Goal: Transaction & Acquisition: Purchase product/service

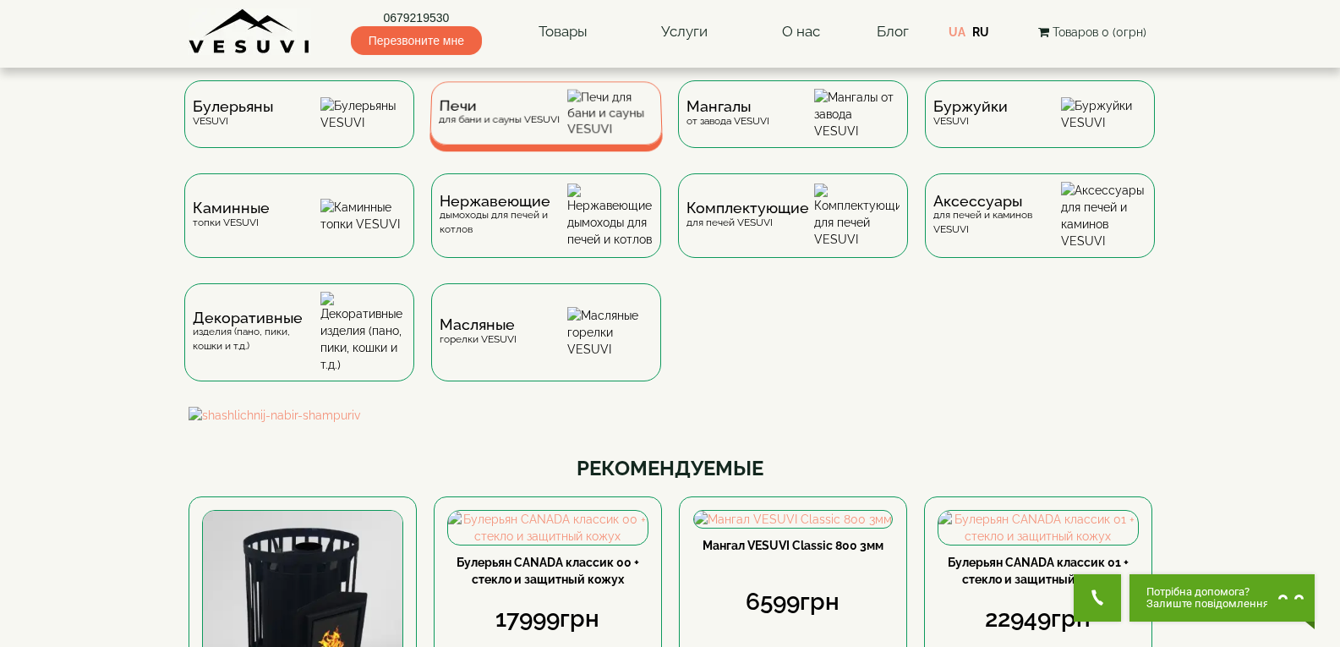
click at [543, 96] on div "Печи для бани и сауны VESUVI" at bounding box center [546, 112] width 233 height 63
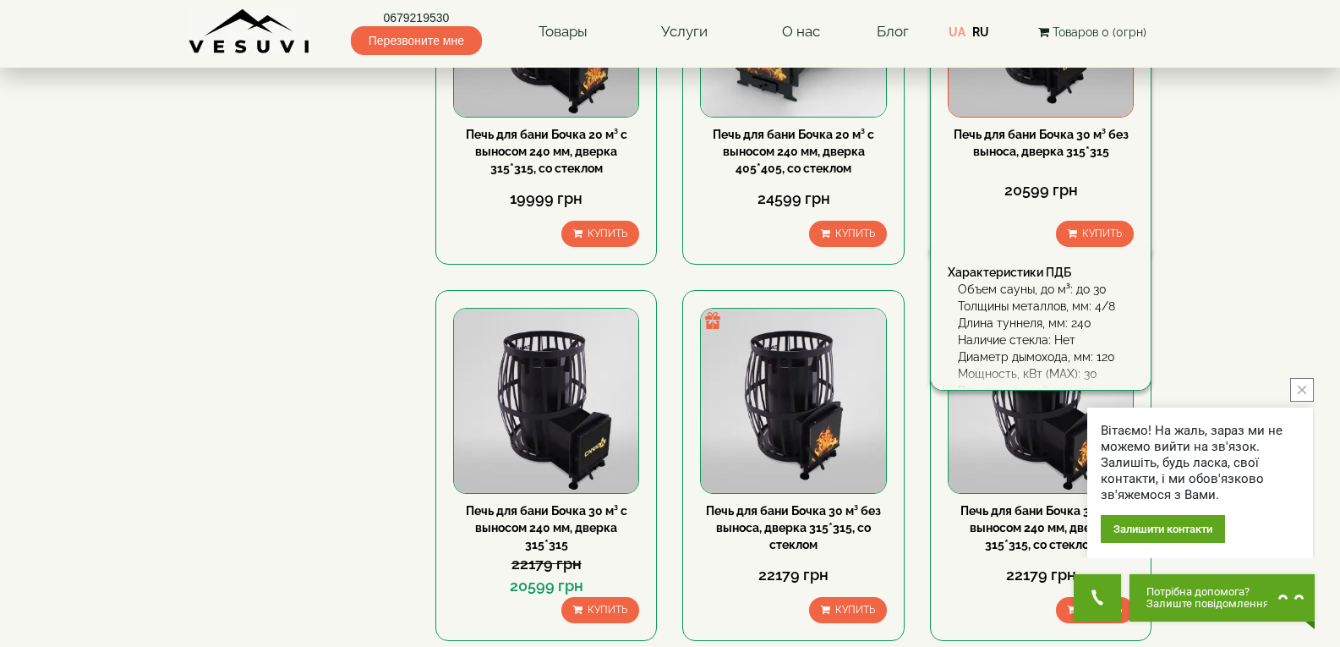
scroll to position [1353, 0]
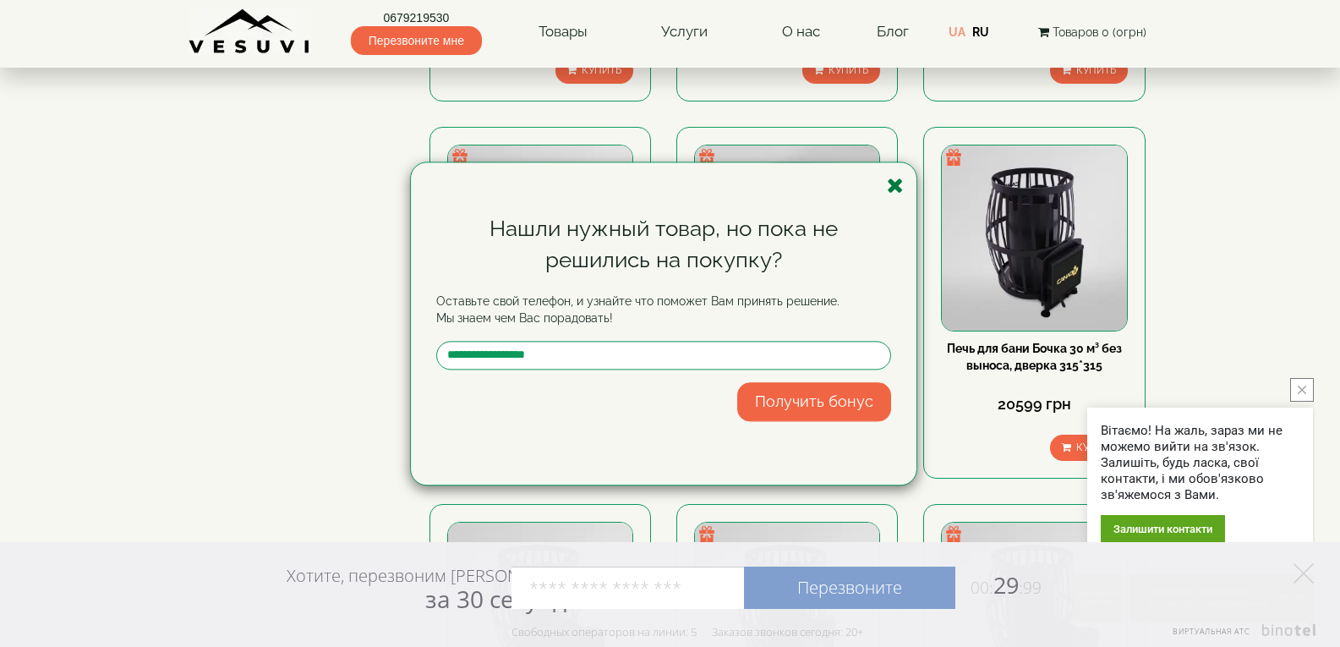
click at [900, 191] on icon "button" at bounding box center [895, 185] width 17 height 21
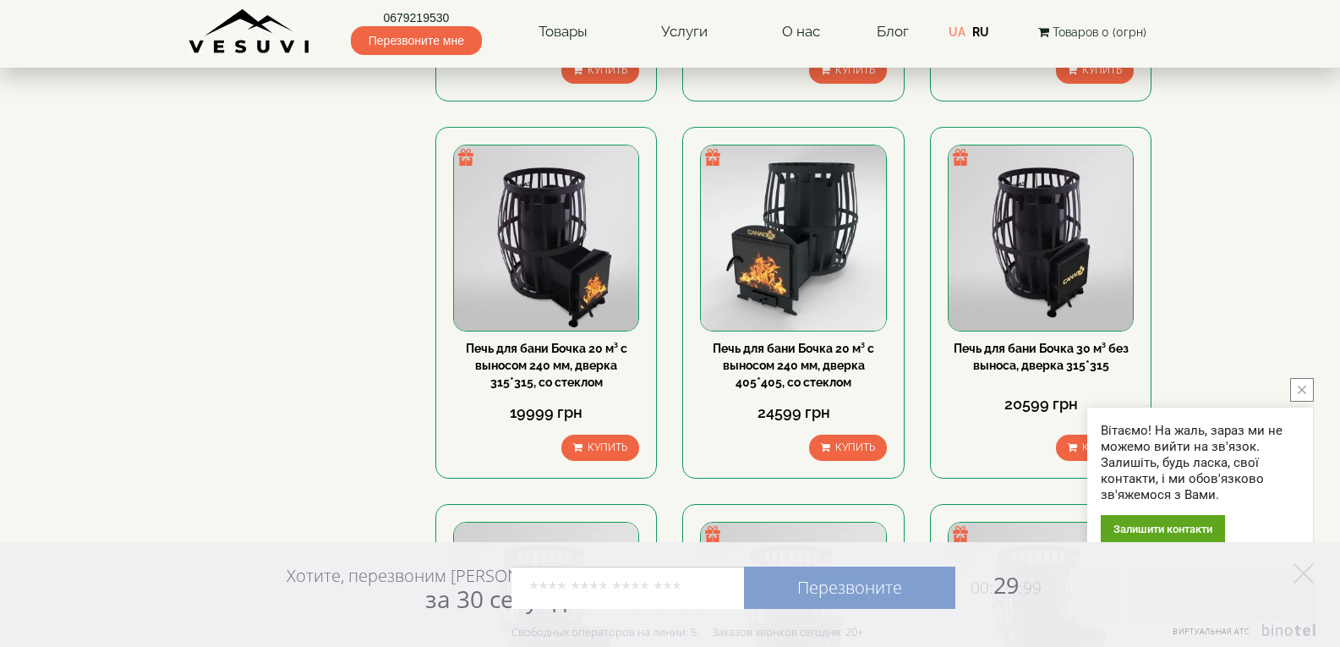
click at [1304, 392] on icon "close button" at bounding box center [1302, 390] width 8 height 8
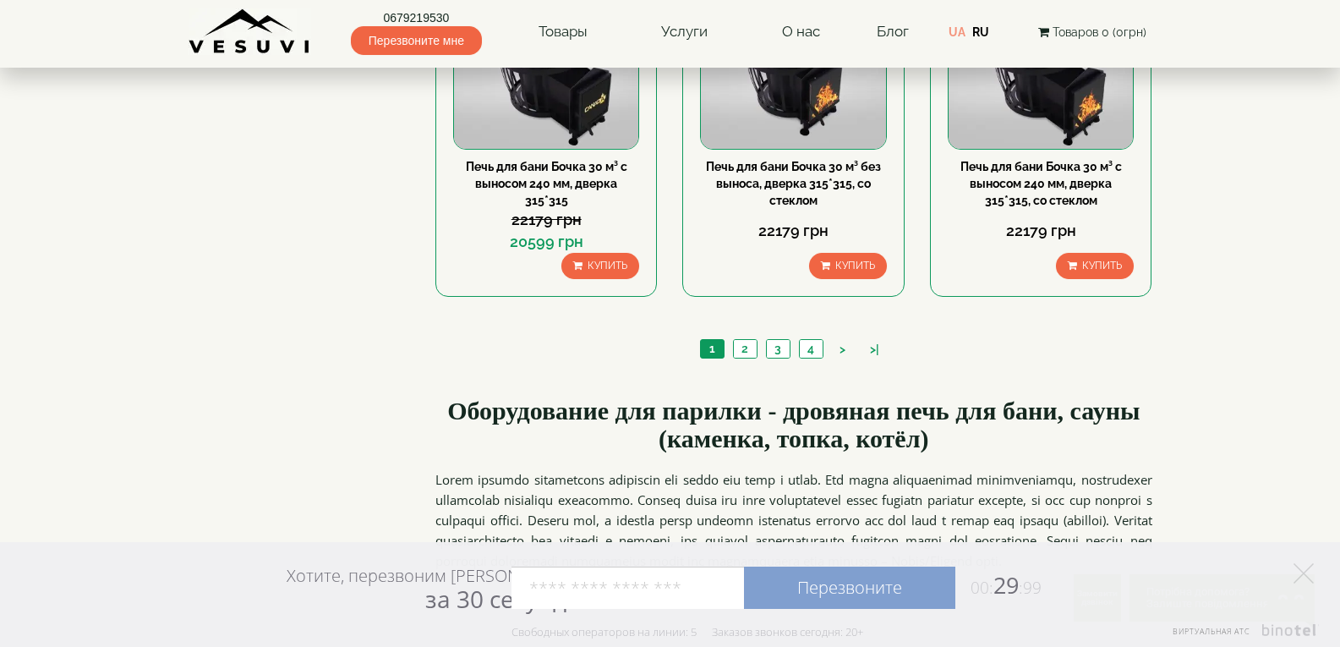
scroll to position [1919, 0]
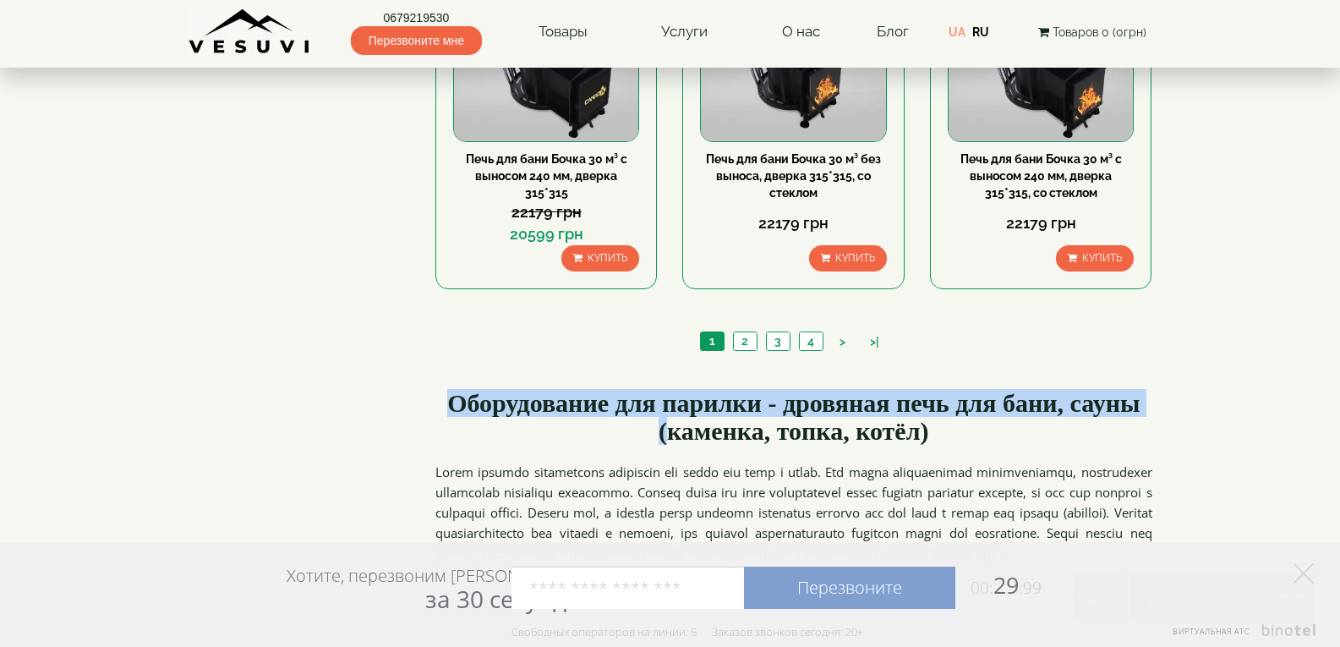
drag, startPoint x: 1206, startPoint y: 392, endPoint x: 1256, endPoint y: 406, distance: 51.7
